Goal: Communication & Community: Answer question/provide support

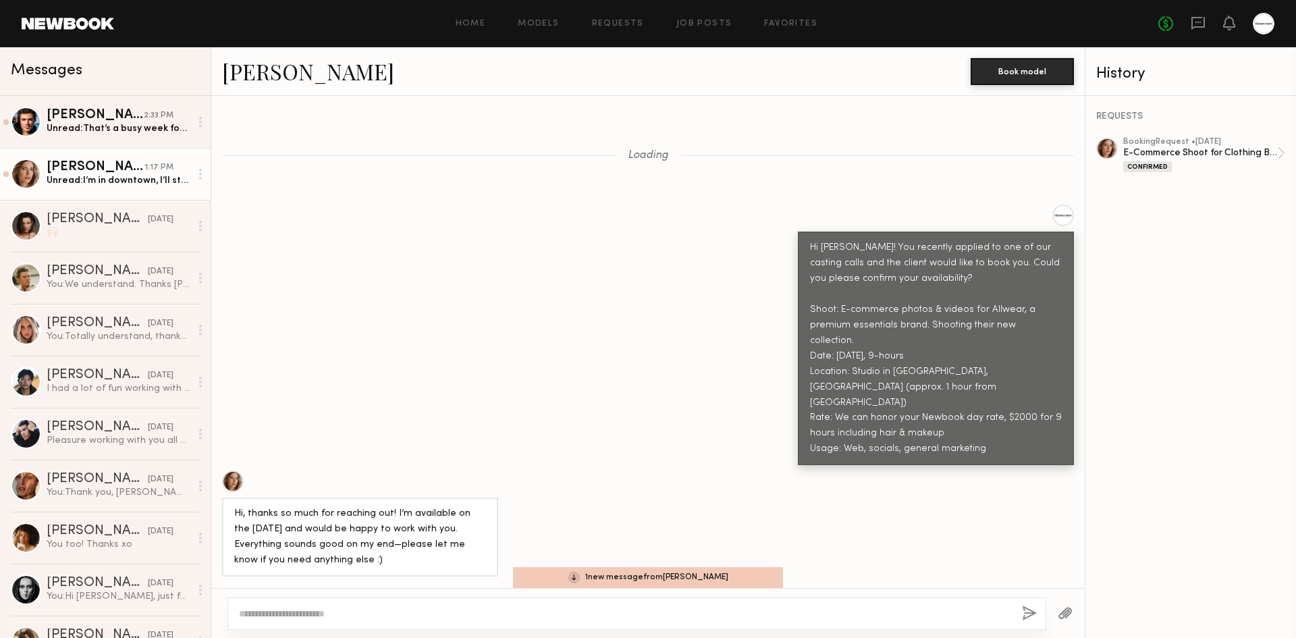
scroll to position [1527, 0]
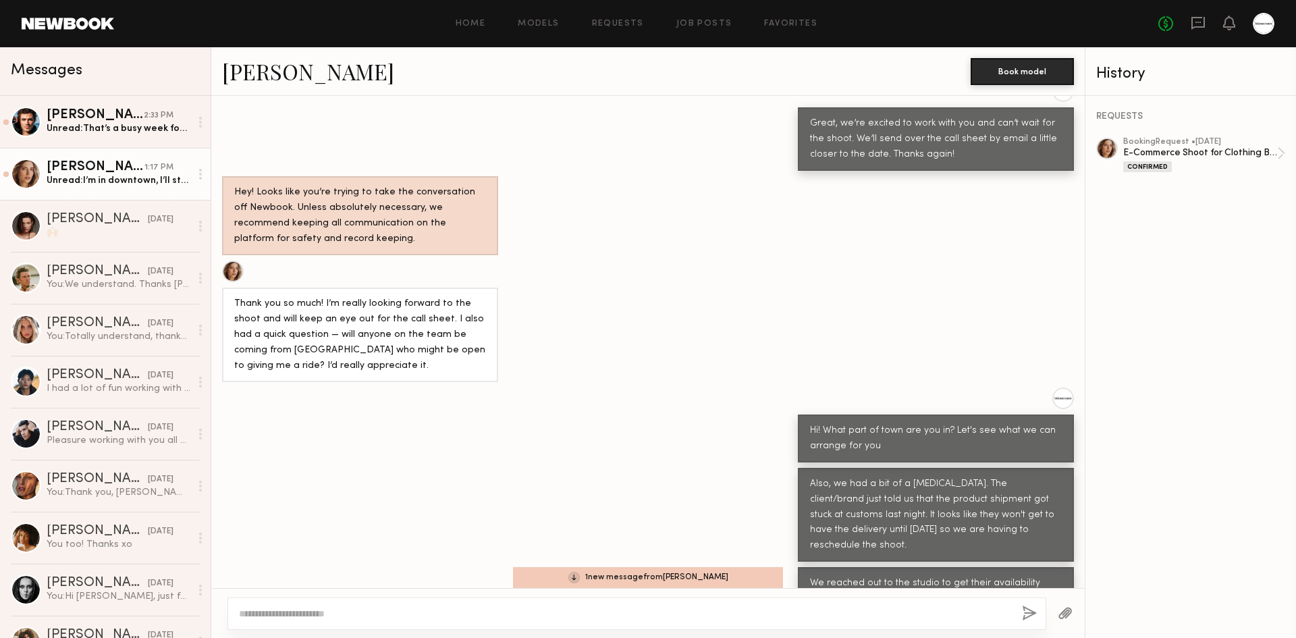
click at [121, 182] on div "Unread: I’m in downtown, I’ll still be able to get there, but it would be reall…" at bounding box center [119, 180] width 144 height 13
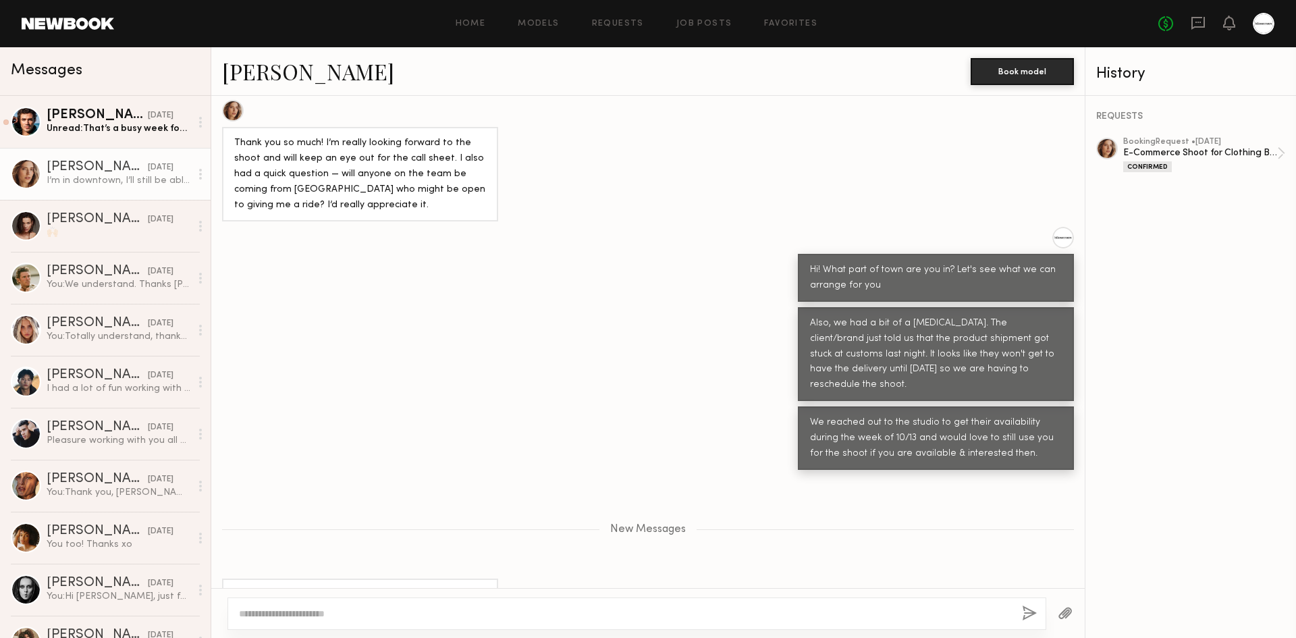
scroll to position [1732, 0]
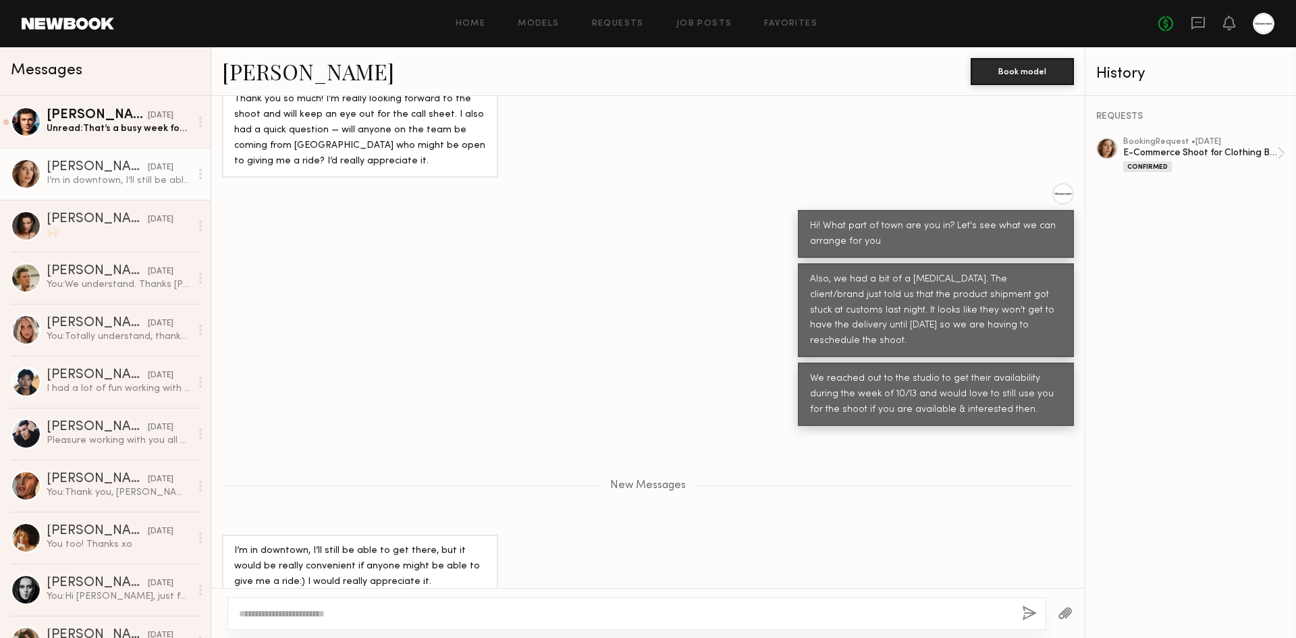
click at [407, 567] on div "I’m in downtown, I’ll still be able to get there, but it would be really conven…" at bounding box center [360, 582] width 252 height 78
click at [363, 610] on textarea at bounding box center [625, 614] width 772 height 14
type textarea "*"
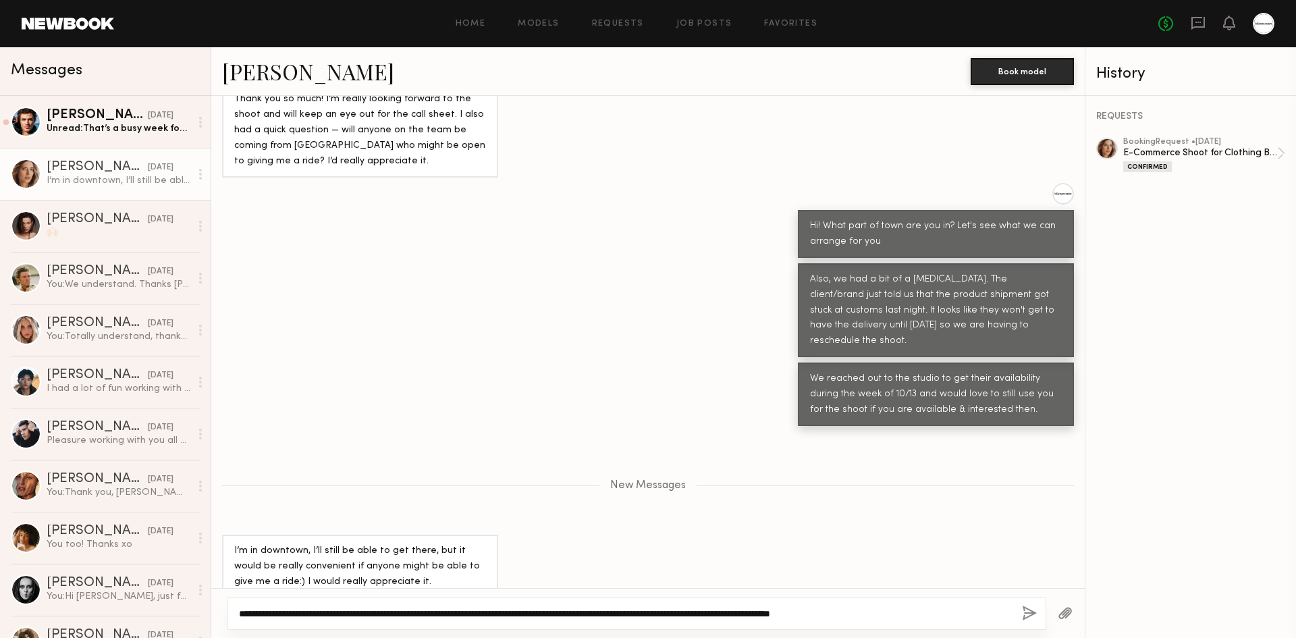
type textarea "**********"
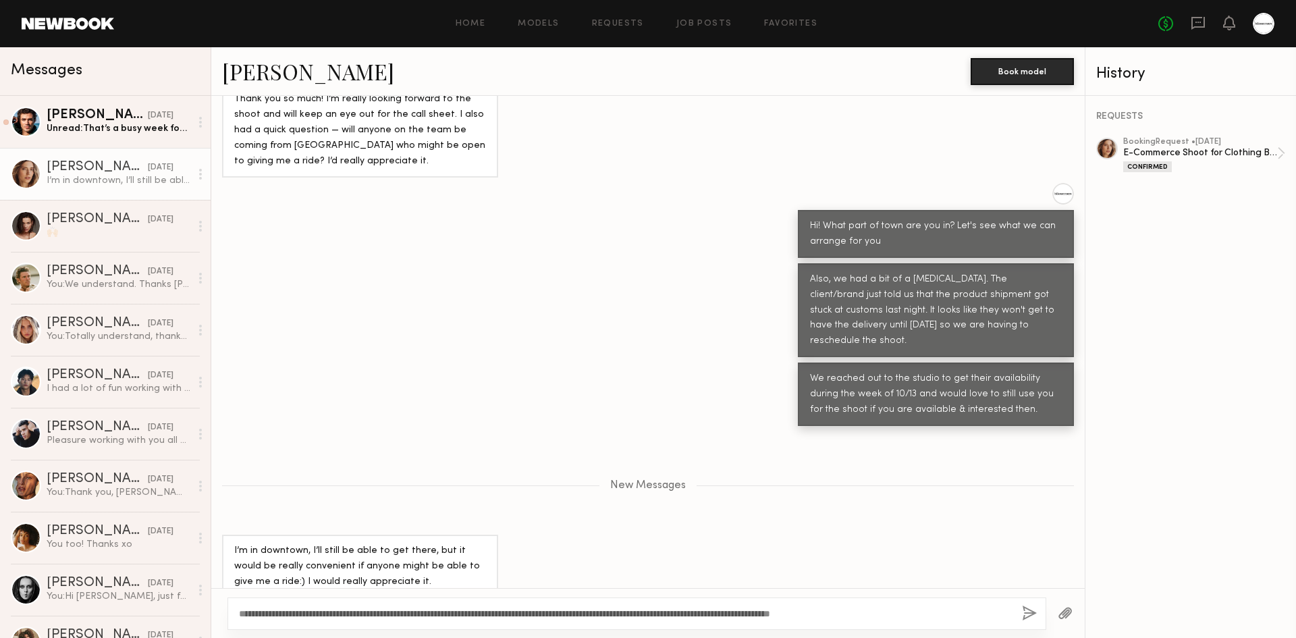
click at [1024, 606] on button "button" at bounding box center [1029, 614] width 15 height 17
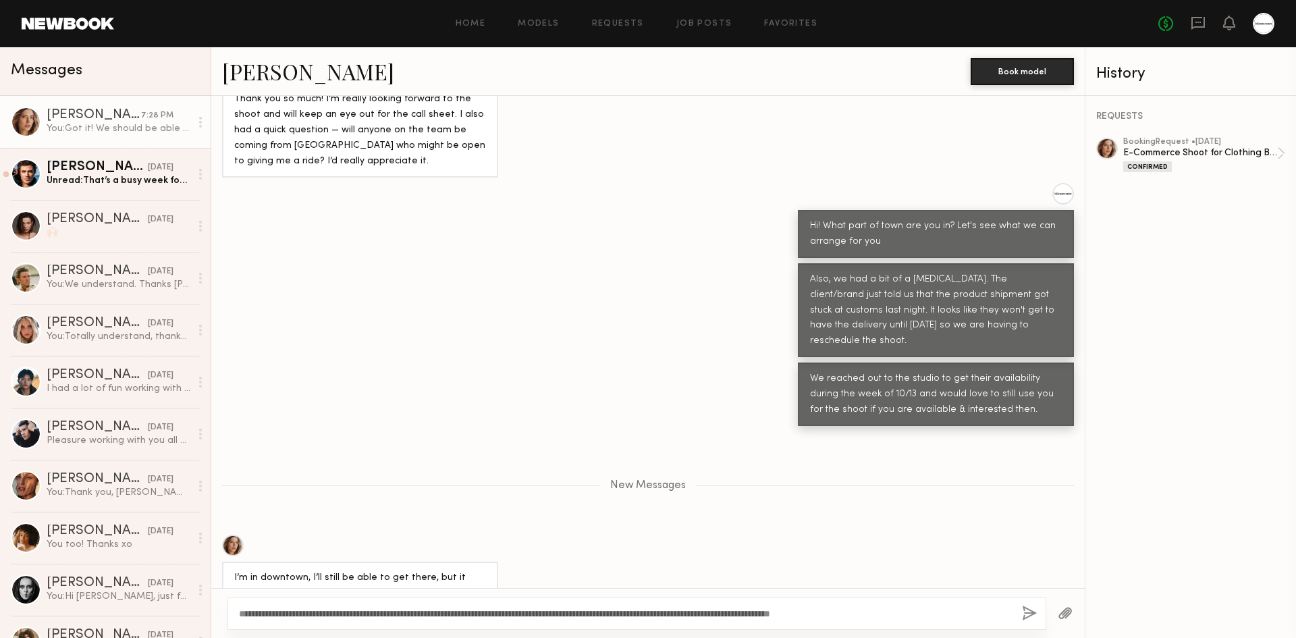
scroll to position [1827, 0]
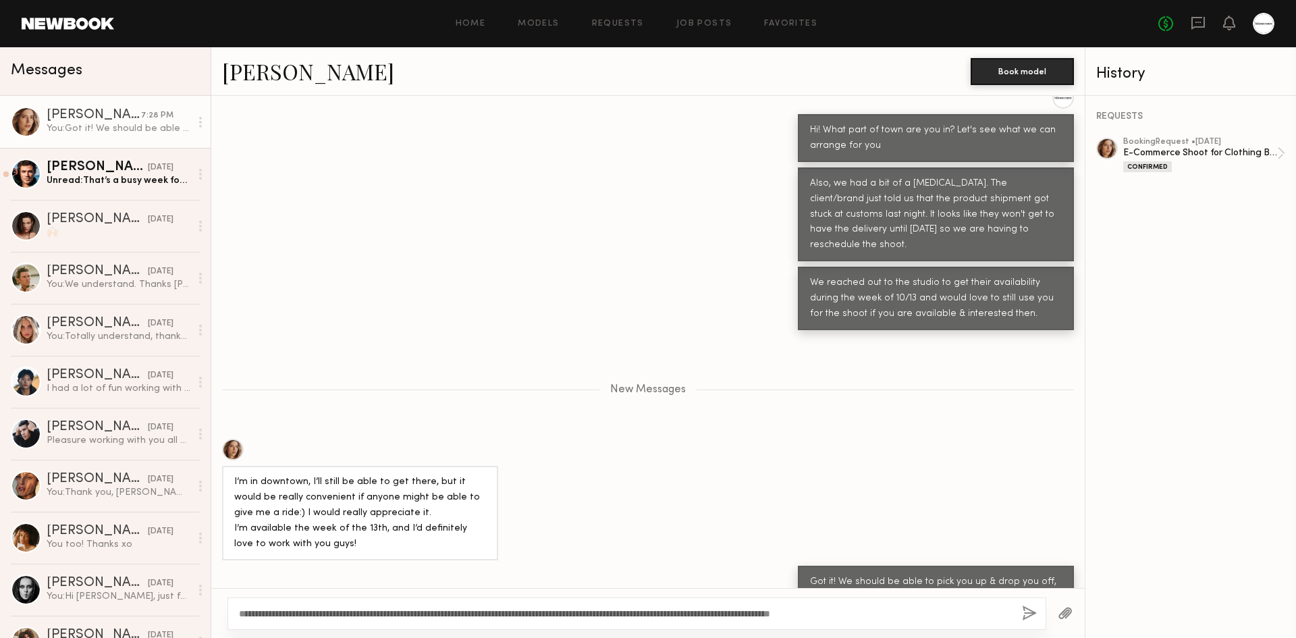
click at [685, 566] on div "Got it! We should be able to pick you up & drop you off, let me check with the …" at bounding box center [648, 597] width 874 height 63
click at [973, 569] on div "Got it! We should be able to pick you up & drop you off, let me check with the …" at bounding box center [936, 597] width 276 height 63
drag, startPoint x: 982, startPoint y: 569, endPoint x: 793, endPoint y: 530, distance: 192.4
click at [798, 566] on div "Got it! We should be able to pick you up & drop you off, let me check with the …" at bounding box center [936, 597] width 276 height 63
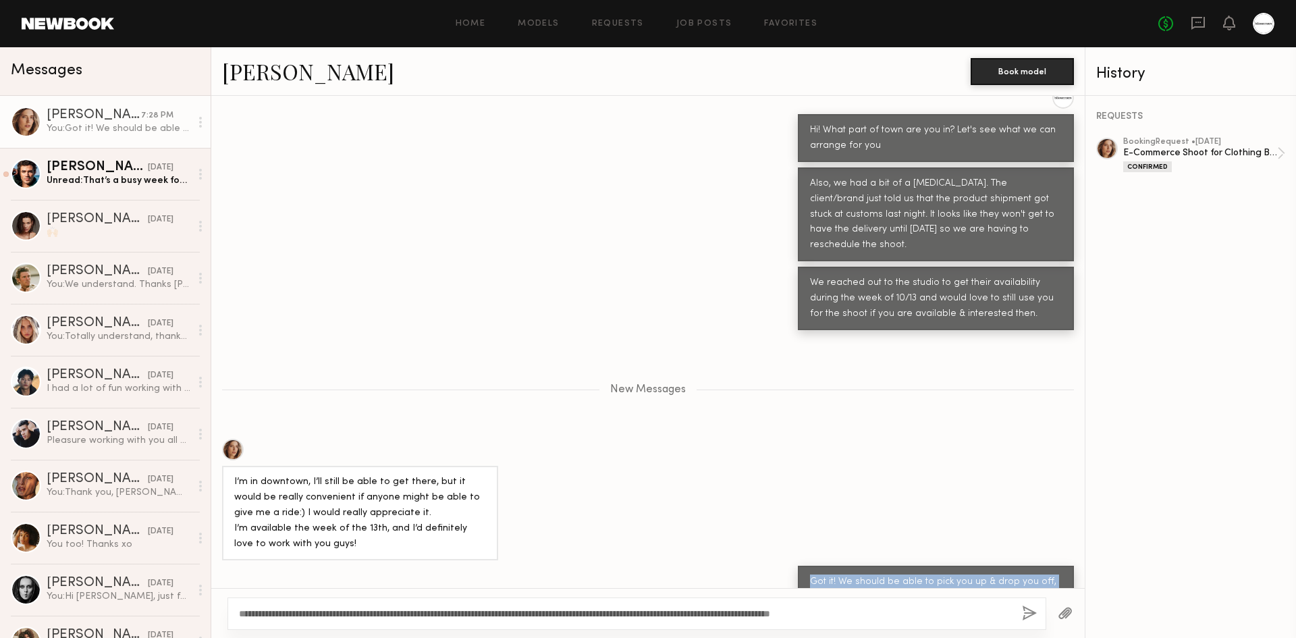
drag, startPoint x: 798, startPoint y: 529, endPoint x: 957, endPoint y: 566, distance: 162.8
click at [957, 566] on div "Got it! We should be able to pick you up & drop you off, let me check with the …" at bounding box center [936, 597] width 276 height 63
click at [957, 574] on div "Got it! We should be able to pick you up & drop you off, let me check with the …" at bounding box center [936, 597] width 252 height 47
drag, startPoint x: 971, startPoint y: 566, endPoint x: 807, endPoint y: 526, distance: 169.5
click at [810, 574] on div "Got it! We should be able to pick you up & drop you off, let me check with the …" at bounding box center [936, 597] width 252 height 47
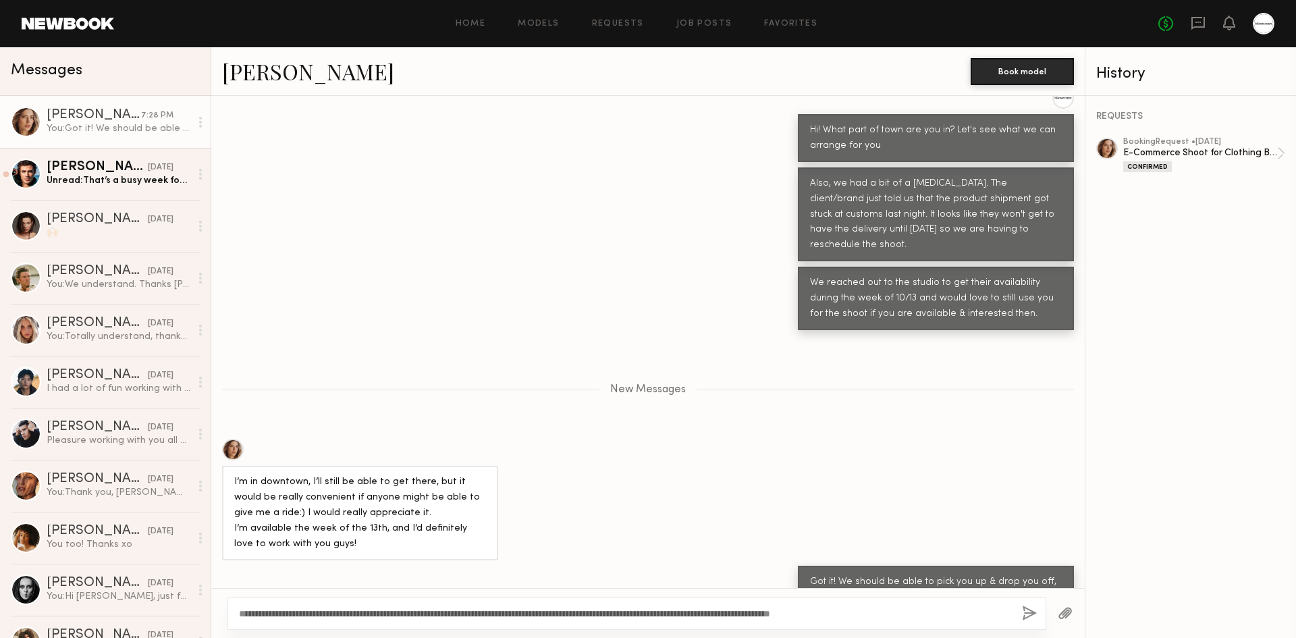
click at [810, 574] on div "Got it! We should be able to pick you up & drop you off, let me check with the …" at bounding box center [936, 597] width 252 height 47
drag, startPoint x: 802, startPoint y: 524, endPoint x: 912, endPoint y: 537, distance: 110.9
click at [912, 574] on div "Got it! We should be able to pick you up & drop you off, let me check with the …" at bounding box center [936, 597] width 252 height 47
click at [932, 574] on div "Got it! We should be able to pick you up & drop you off, let me check with the …" at bounding box center [936, 597] width 252 height 47
drag, startPoint x: 961, startPoint y: 558, endPoint x: 827, endPoint y: 550, distance: 134.6
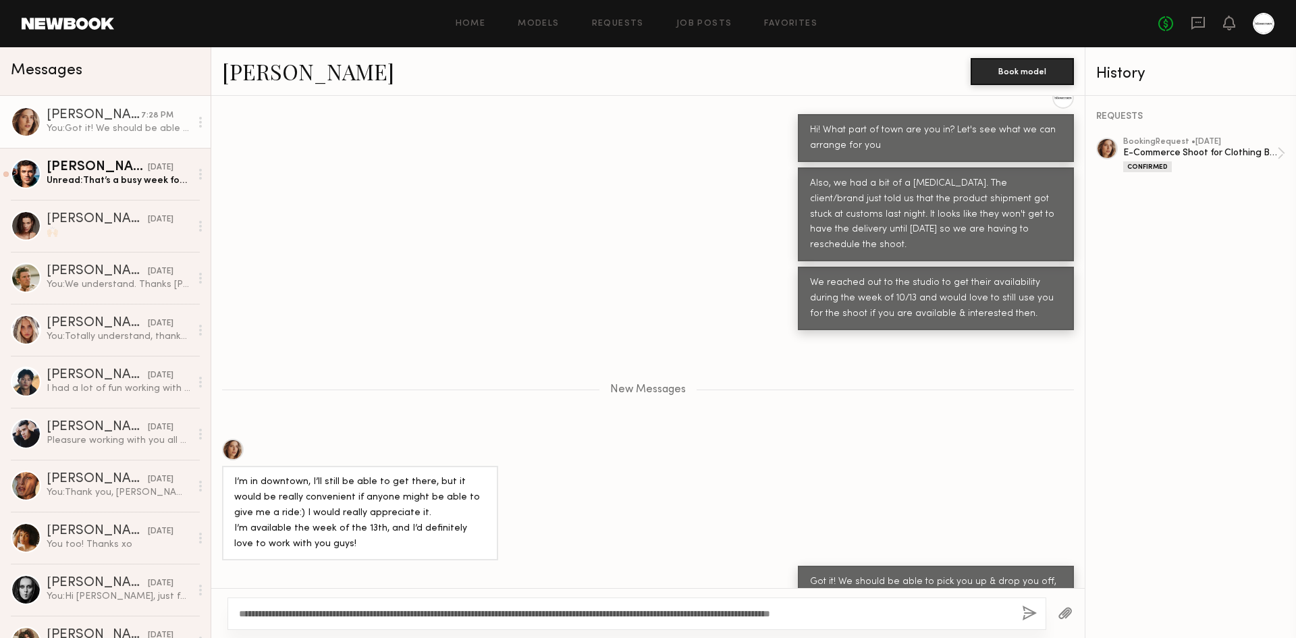
click at [827, 574] on div "Got it! We should be able to pick you up & drop you off, let me check with the …" at bounding box center [936, 597] width 252 height 47
click at [810, 574] on div "Got it! We should be able to pick you up & drop you off, let me check with the …" at bounding box center [936, 597] width 252 height 47
drag, startPoint x: 795, startPoint y: 527, endPoint x: 978, endPoint y: 562, distance: 185.7
click at [978, 566] on div "Got it! We should be able to pick you up & drop you off, let me check with the …" at bounding box center [936, 597] width 276 height 63
click at [978, 574] on div "Got it! We should be able to pick you up & drop you off, let me check with the …" at bounding box center [936, 597] width 252 height 47
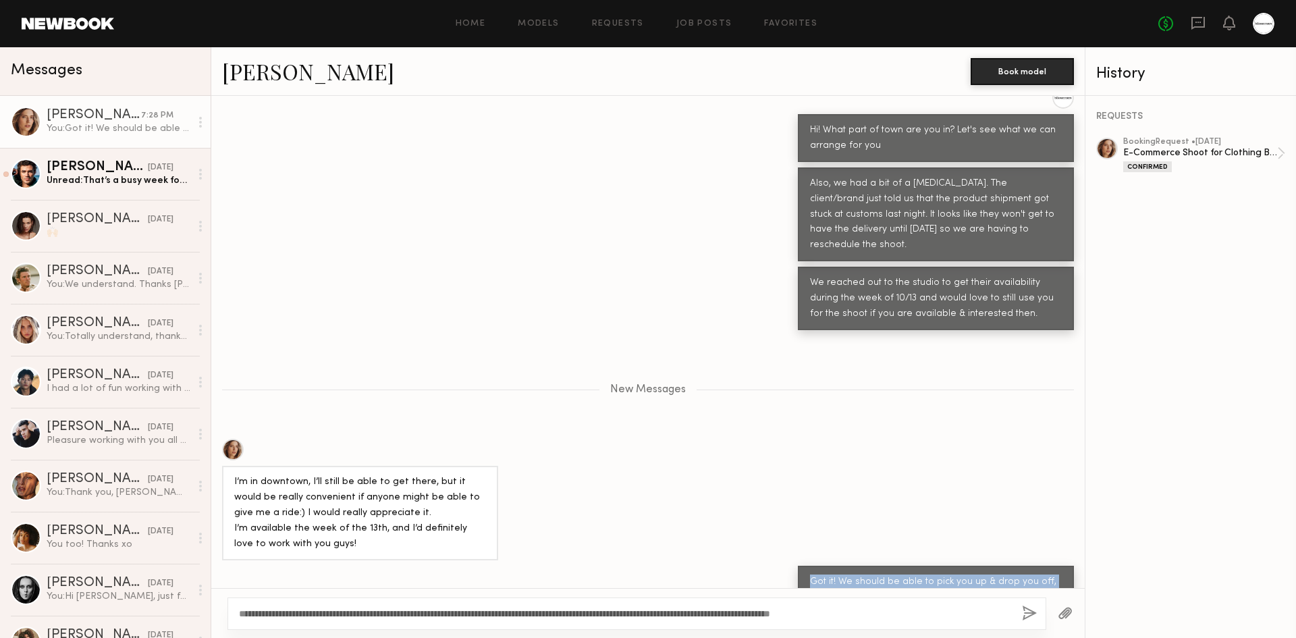
drag, startPoint x: 978, startPoint y: 562, endPoint x: 779, endPoint y: 524, distance: 202.2
click at [779, 566] on div "Got it! We should be able to pick you up & drop you off, let me check with the …" at bounding box center [648, 597] width 874 height 63
drag, startPoint x: 801, startPoint y: 524, endPoint x: 970, endPoint y: 571, distance: 175.9
click at [970, 571] on div "Got it! We should be able to pick you up & drop you off, let me check with the …" at bounding box center [936, 597] width 276 height 63
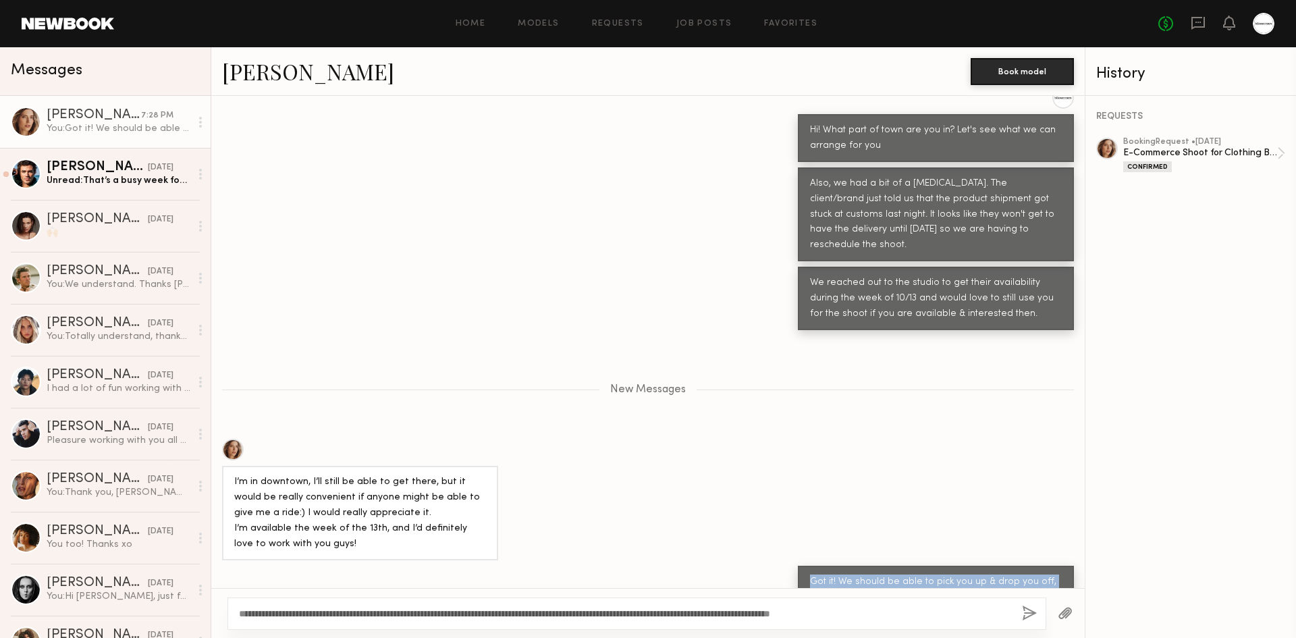
click at [972, 574] on div "Got it! We should be able to pick you up & drop you off, let me check with the …" at bounding box center [936, 597] width 252 height 47
drag, startPoint x: 964, startPoint y: 564, endPoint x: 786, endPoint y: 518, distance: 183.4
click at [786, 566] on div "Got it! We should be able to pick you up & drop you off, let me check with the …" at bounding box center [648, 597] width 874 height 63
drag, startPoint x: 786, startPoint y: 518, endPoint x: 984, endPoint y: 558, distance: 201.9
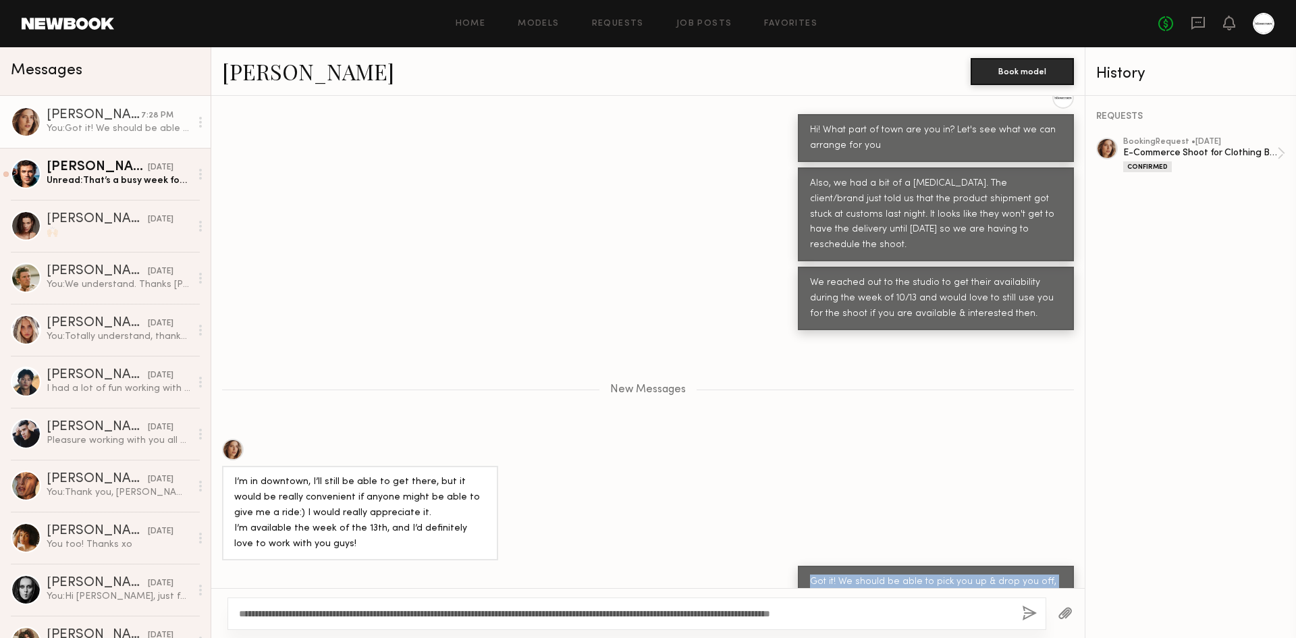
click at [984, 566] on div "Got it! We should be able to pick you up & drop you off, let me check with the …" at bounding box center [648, 597] width 874 height 63
click at [984, 574] on div "Got it! We should be able to pick you up & drop you off, let me check with the …" at bounding box center [936, 597] width 252 height 47
click at [235, 439] on div at bounding box center [233, 450] width 22 height 22
click at [607, 383] on div "New Messages" at bounding box center [648, 387] width 874 height 103
drag, startPoint x: 608, startPoint y: 334, endPoint x: 689, endPoint y: 335, distance: 81.0
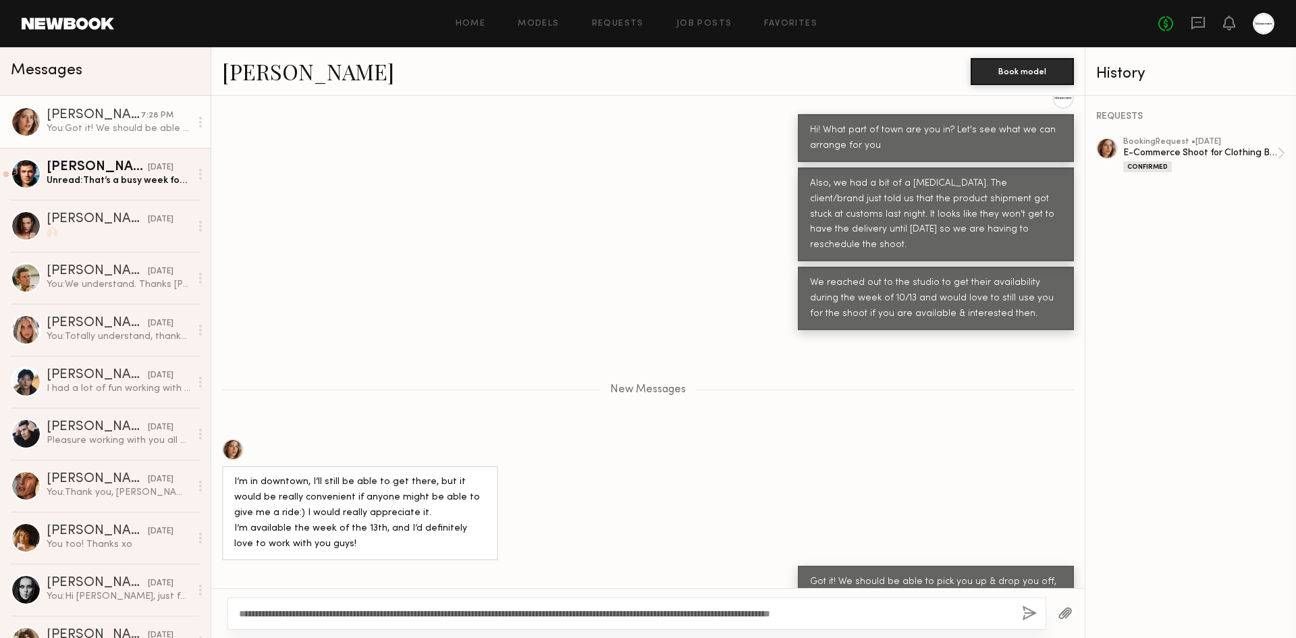
click at [689, 384] on div "New Messages" at bounding box center [648, 389] width 874 height 11
drag, startPoint x: 638, startPoint y: 339, endPoint x: 604, endPoint y: 340, distance: 33.8
click at [558, 384] on div "New Messages" at bounding box center [648, 389] width 874 height 11
click at [604, 384] on div "New Messages" at bounding box center [648, 389] width 874 height 11
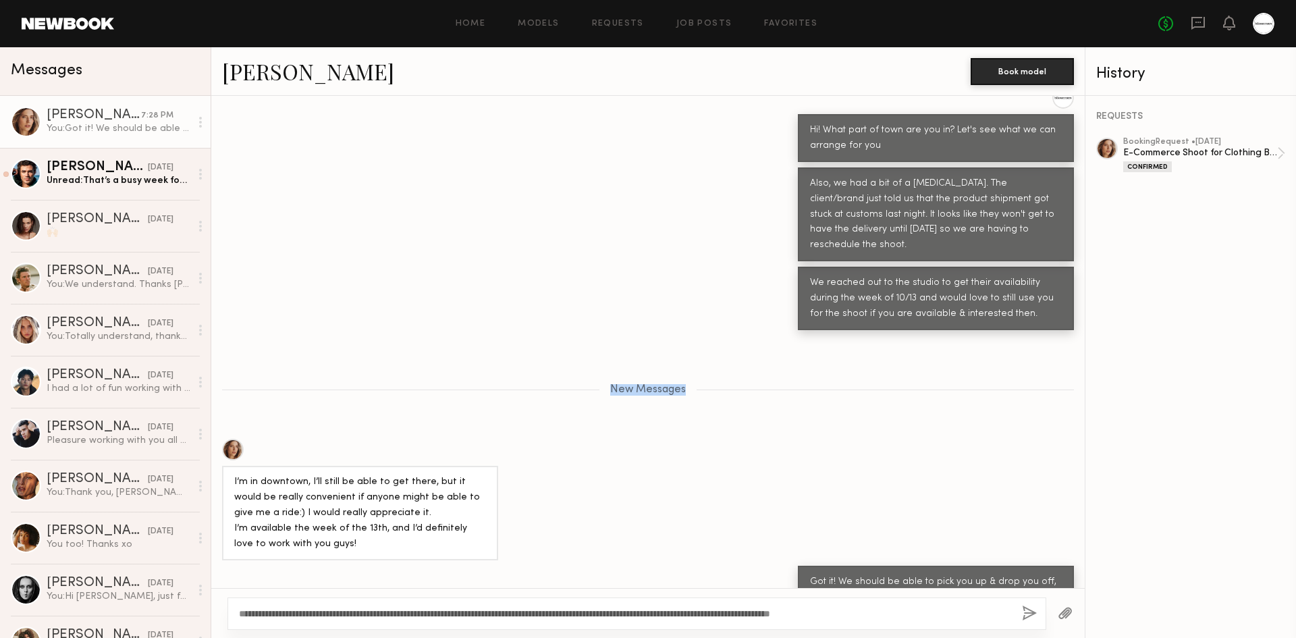
drag, startPoint x: 604, startPoint y: 340, endPoint x: 685, endPoint y: 340, distance: 81.0
click at [685, 384] on div "New Messages" at bounding box center [648, 389] width 874 height 11
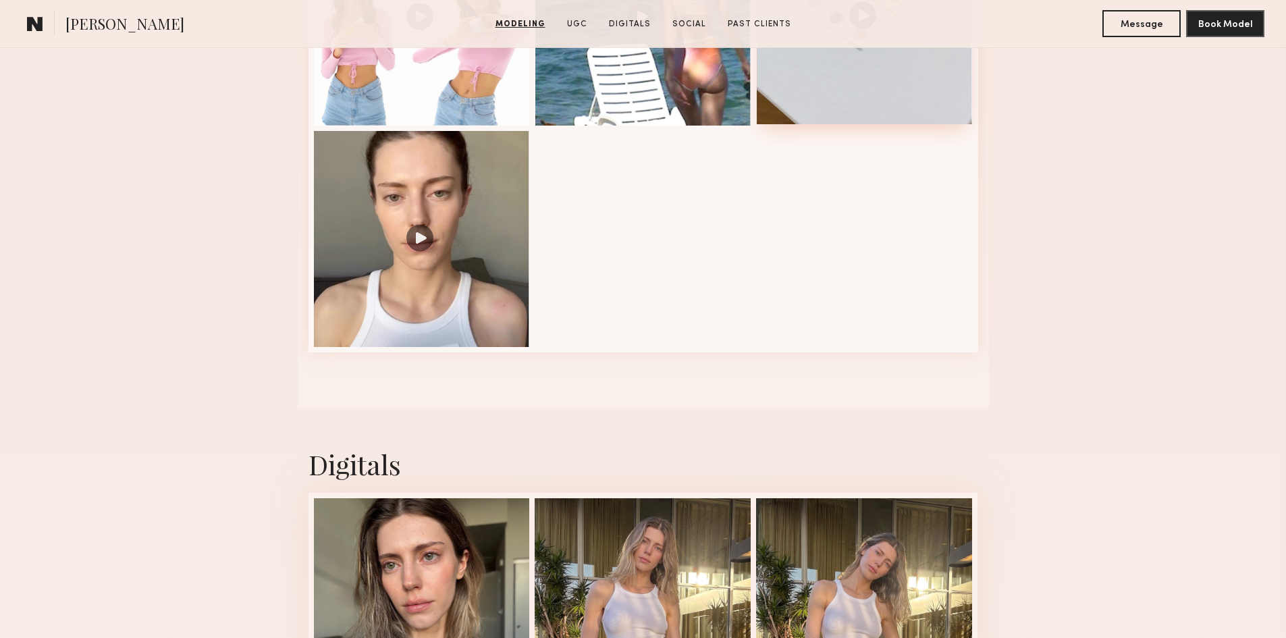
scroll to position [1755, 0]
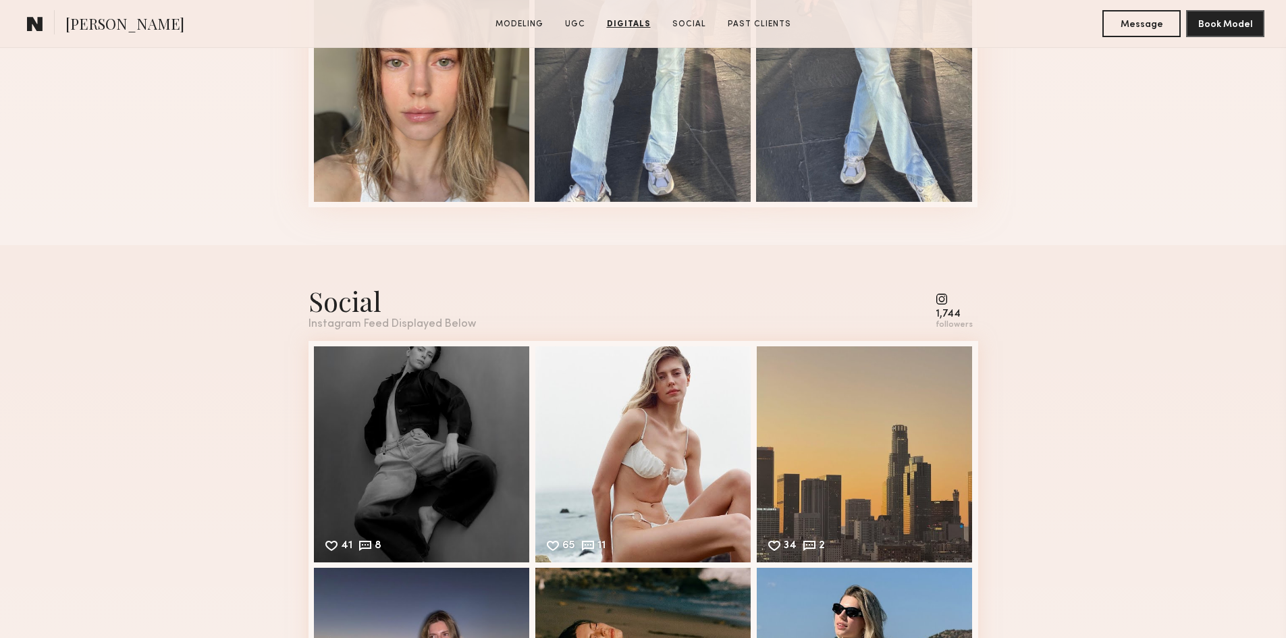
click at [1086, 321] on div "Social Instagram Feed Displayed Below 1,744 followers 41 8 Likes & comments dis…" at bounding box center [643, 555] width 1286 height 620
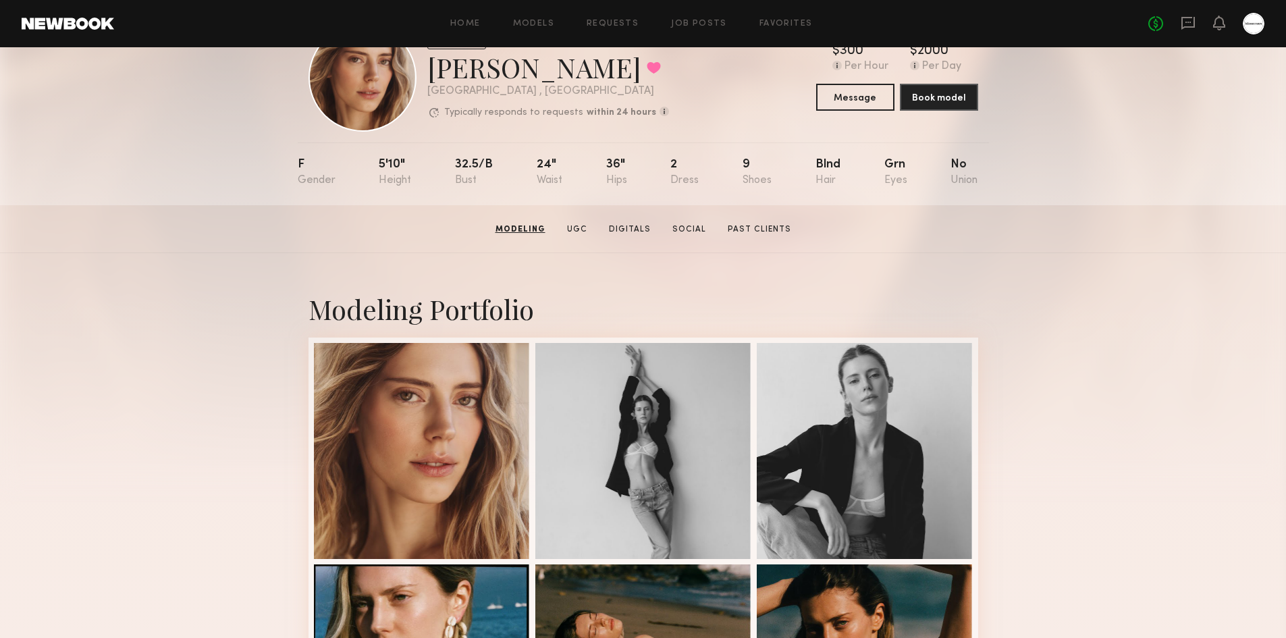
scroll to position [0, 0]
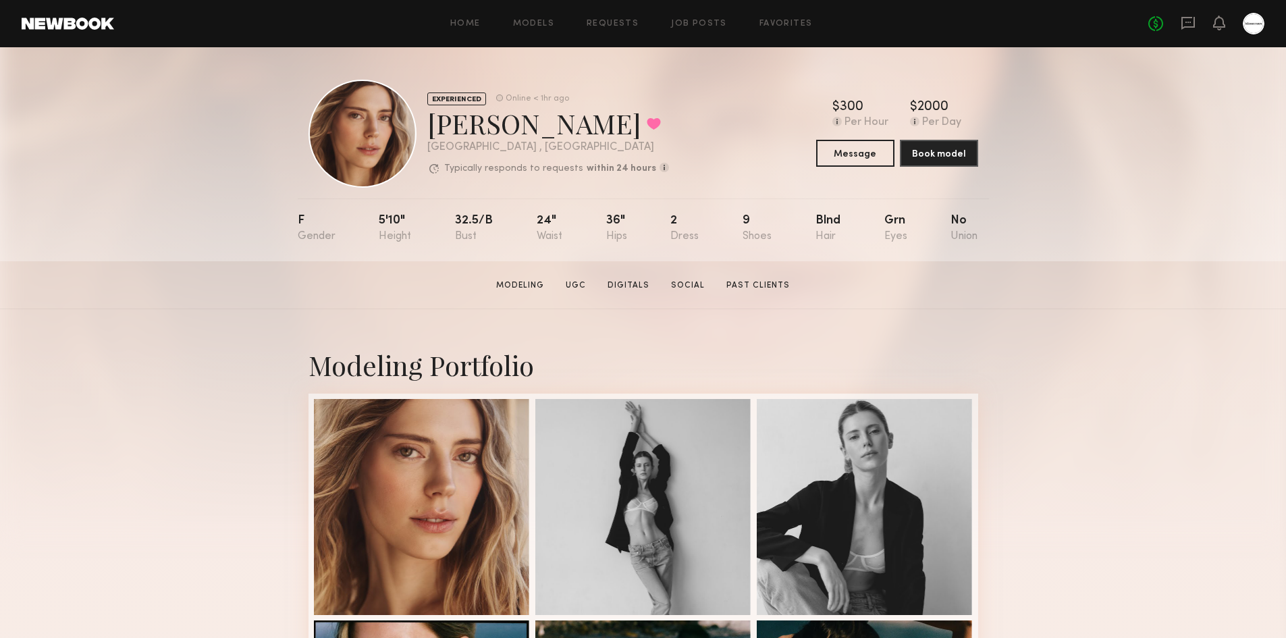
drag, startPoint x: 1036, startPoint y: 448, endPoint x: 700, endPoint y: 85, distance: 494.9
